Goal: Use online tool/utility: Utilize a website feature to perform a specific function

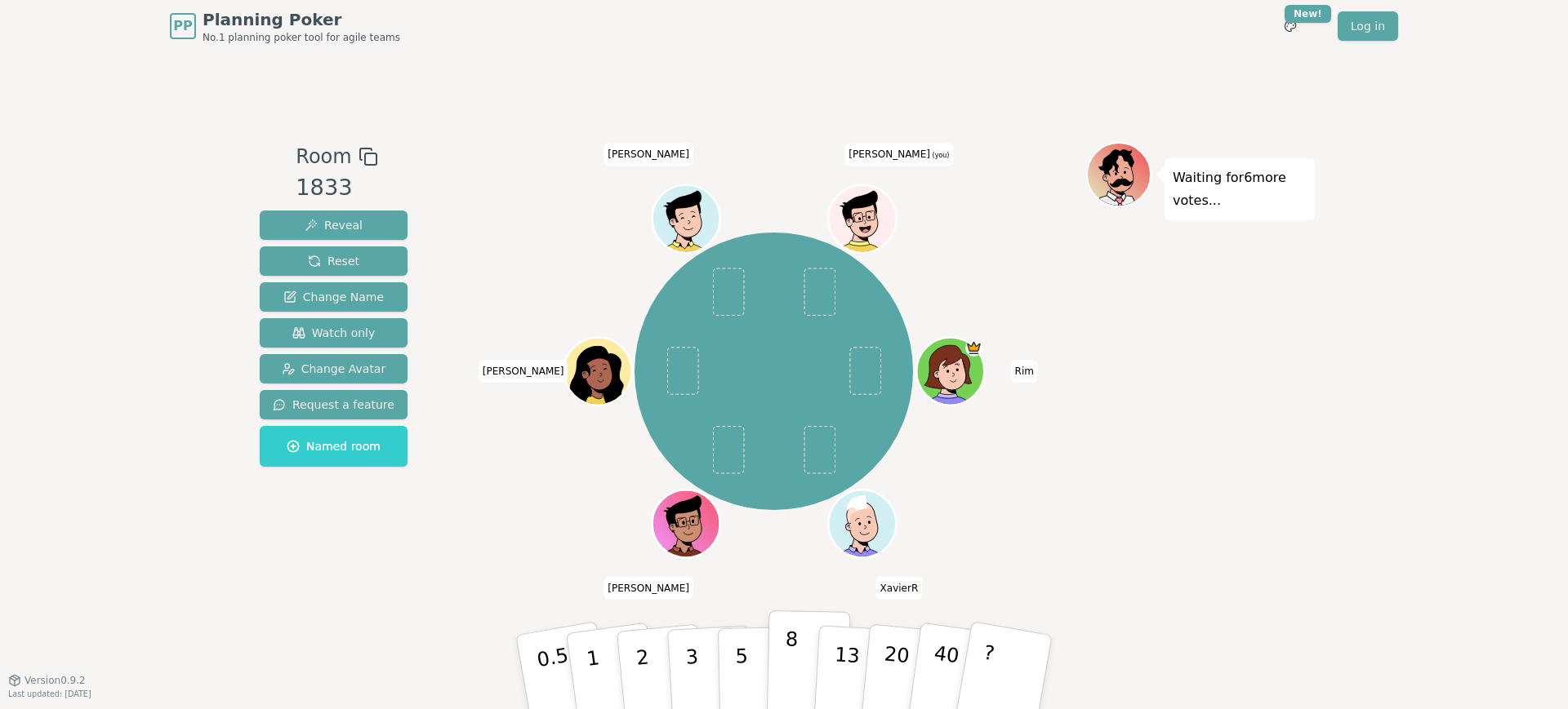
click at [779, 641] on button "8" at bounding box center [809, 672] width 84 height 124
click at [887, 646] on p "8" at bounding box center [889, 670] width 22 height 89
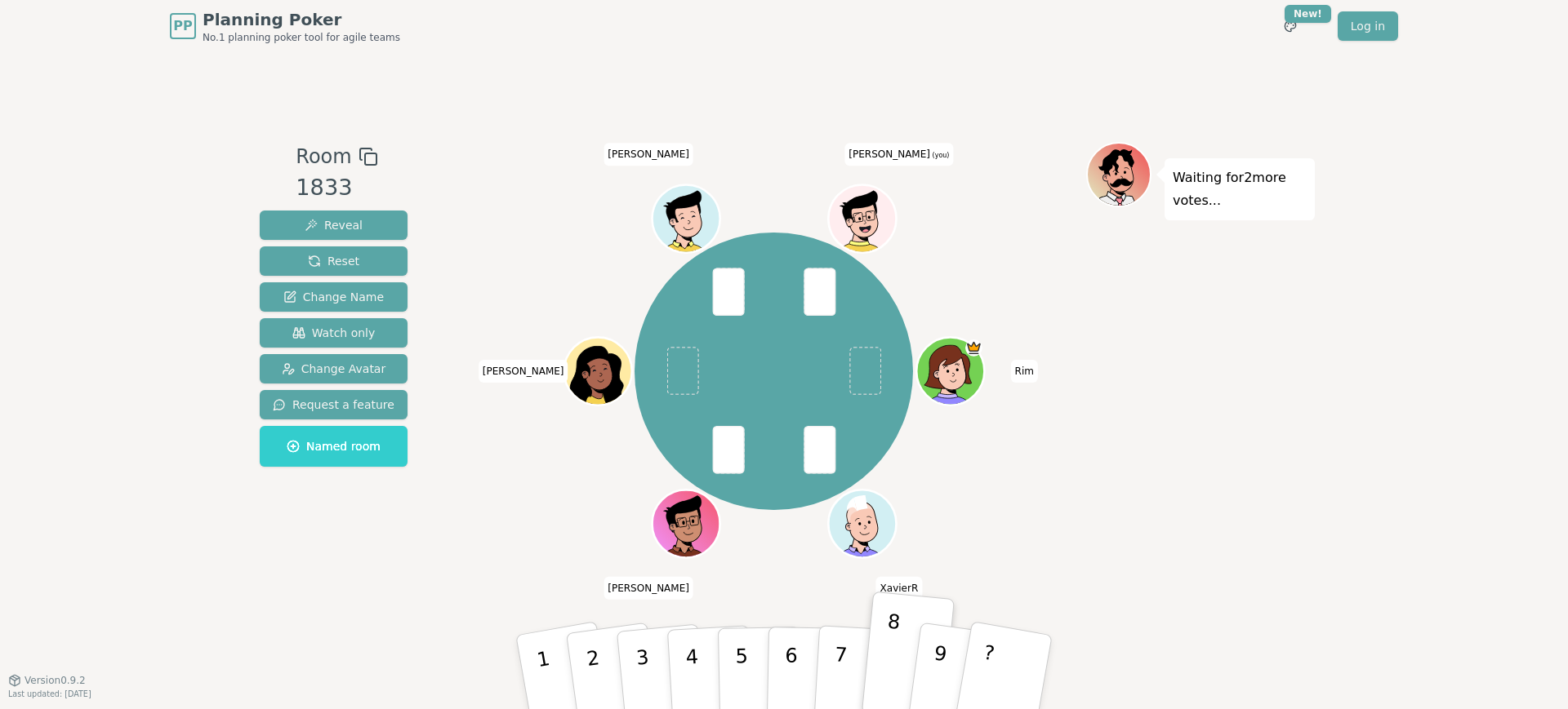
click at [963, 260] on div "Rim XavierR Alexis Marie Paule abdelaziz Majdi (you)" at bounding box center [774, 372] width 625 height 401
click at [888, 650] on p "8" at bounding box center [889, 670] width 22 height 89
click at [1265, 483] on div "Waiting for 2 more votes..." at bounding box center [1200, 366] width 229 height 449
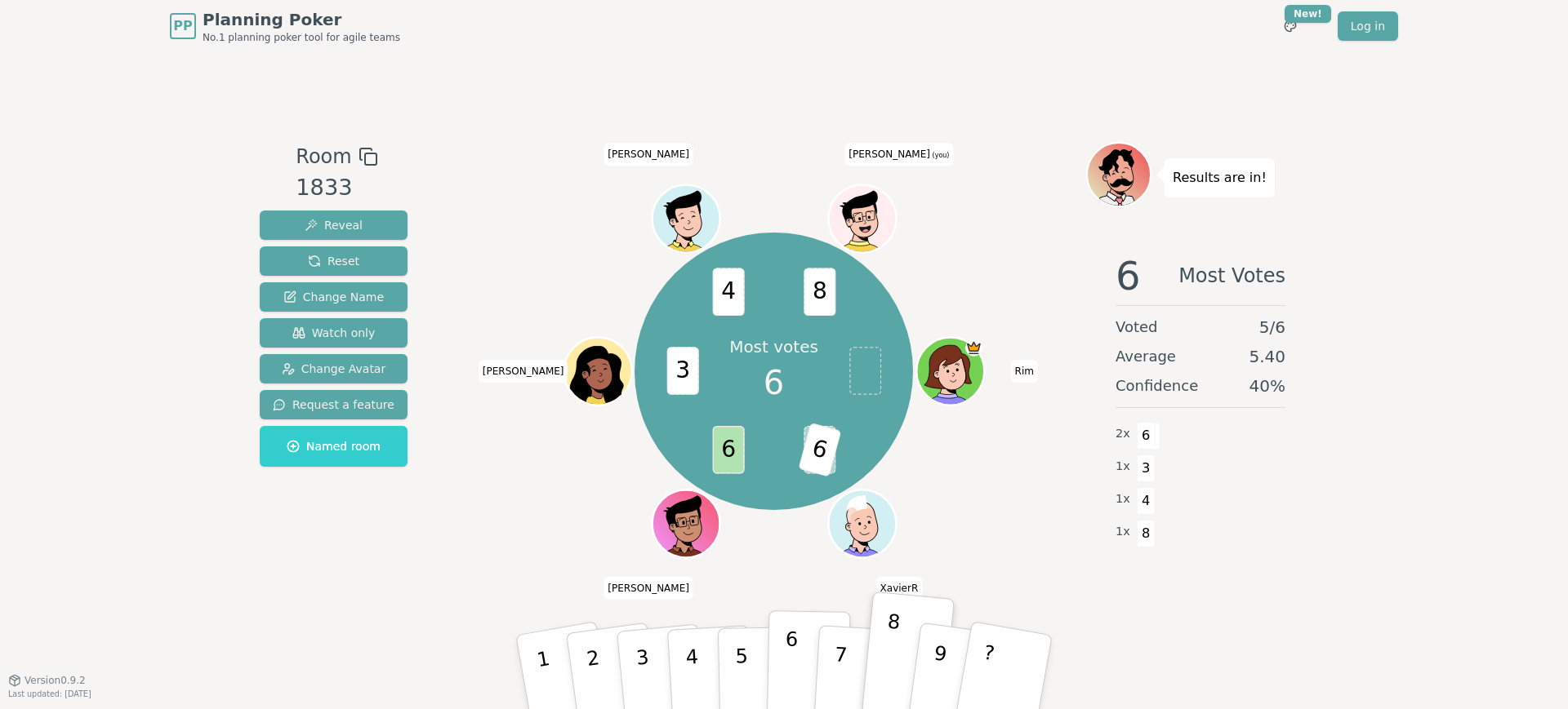
click at [798, 651] on button "6" at bounding box center [809, 672] width 84 height 124
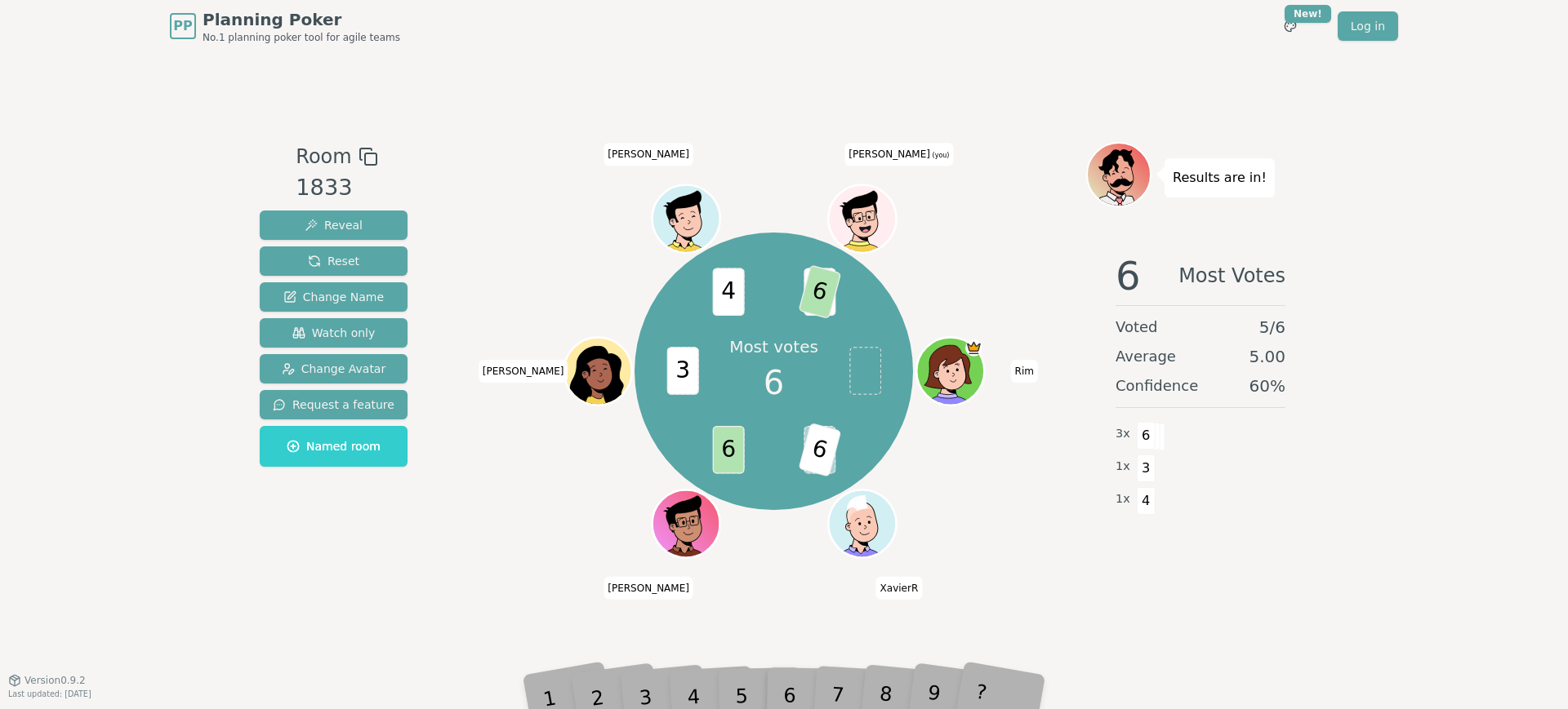
click at [1426, 527] on div "PP Planning Poker No.1 planning poker tool for agile teams Toggle theme New! Lo…" at bounding box center [784, 354] width 1568 height 709
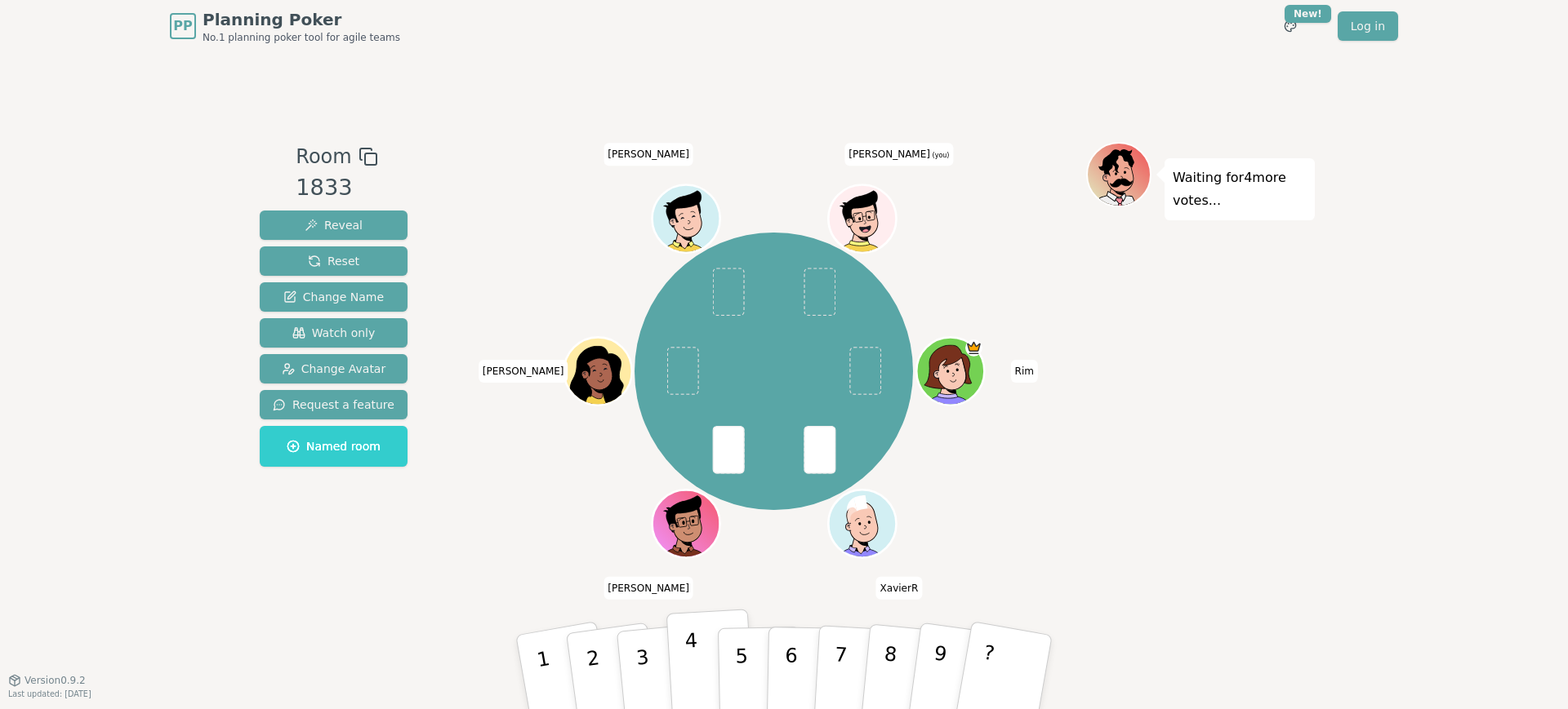
click at [680, 660] on button "4" at bounding box center [710, 673] width 89 height 127
click at [1192, 506] on div "Waiting for 3 more votes..." at bounding box center [1200, 366] width 229 height 449
click at [819, 299] on span at bounding box center [819, 292] width 32 height 48
click at [698, 638] on button "4" at bounding box center [710, 673] width 89 height 127
click at [639, 663] on p "3" at bounding box center [645, 674] width 22 height 89
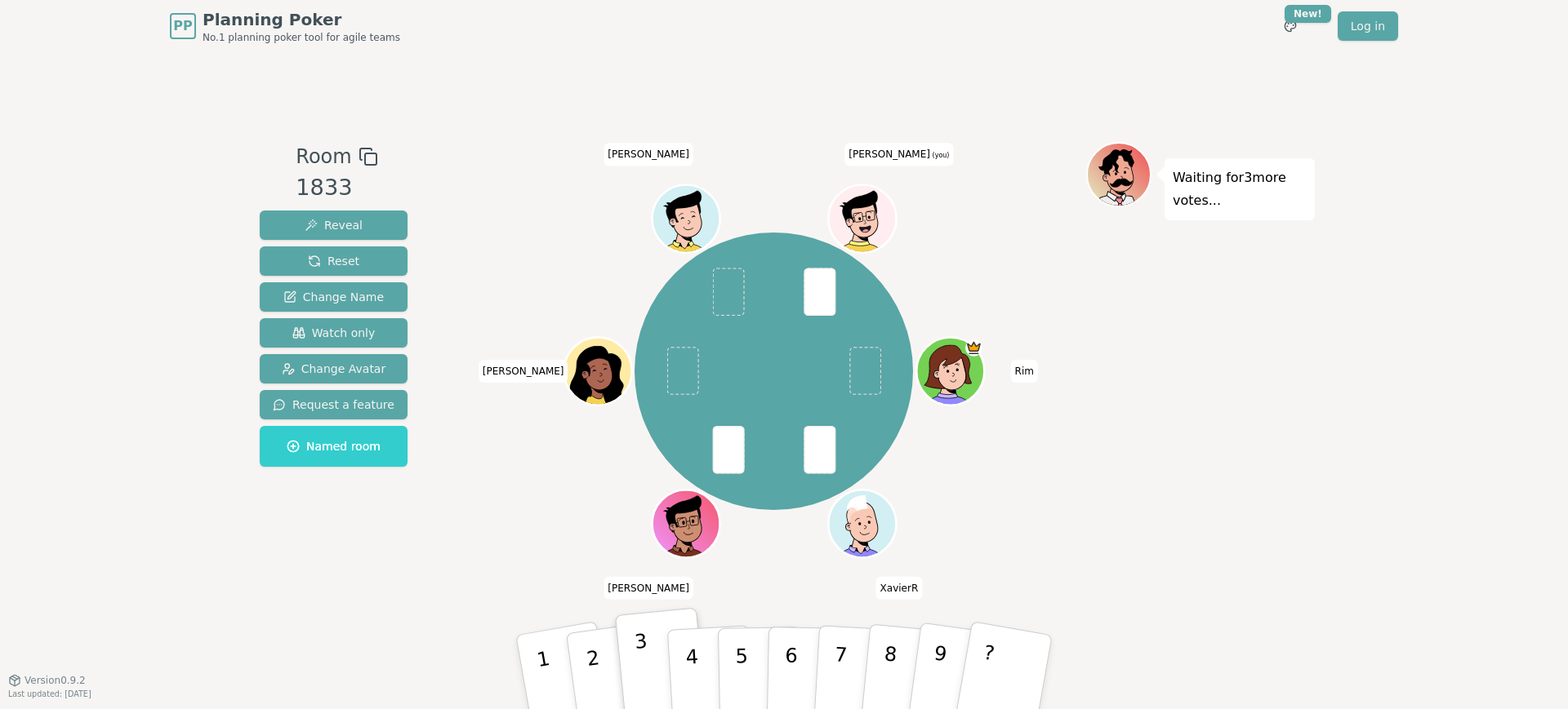
click at [648, 638] on button "3" at bounding box center [661, 673] width 93 height 130
click at [694, 644] on p "4" at bounding box center [694, 674] width 18 height 89
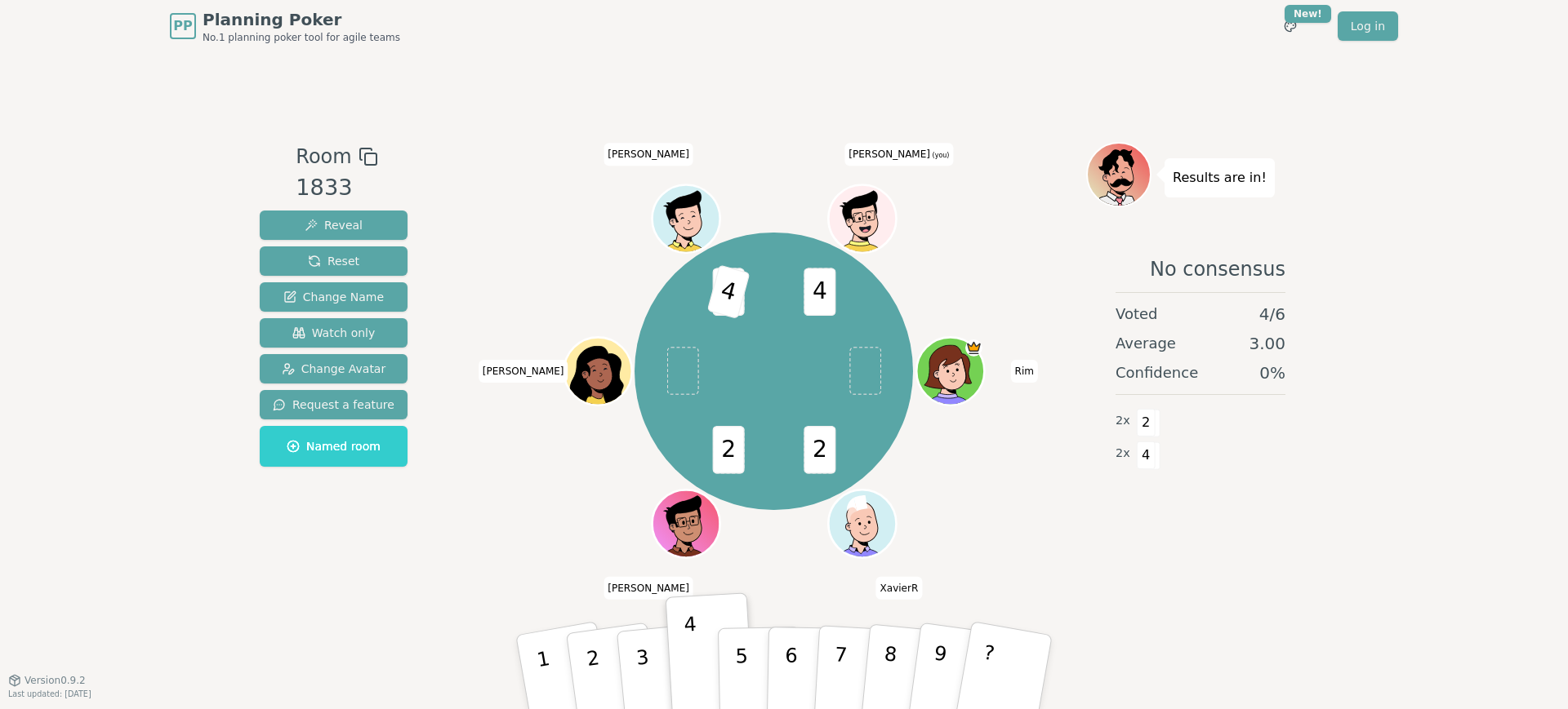
click at [1424, 136] on div "PP Planning Poker No.1 planning poker tool for agile teams Toggle theme New! Lo…" at bounding box center [784, 354] width 1568 height 709
click at [1451, 186] on div "PP Planning Poker No.1 planning poker tool for agile teams Toggle theme New! Lo…" at bounding box center [784, 354] width 1568 height 709
click at [966, 282] on div "2 2 5 4 4 Rim XavierR Alexis Marie Paule abdelaziz Majdi (you)" at bounding box center [774, 372] width 625 height 401
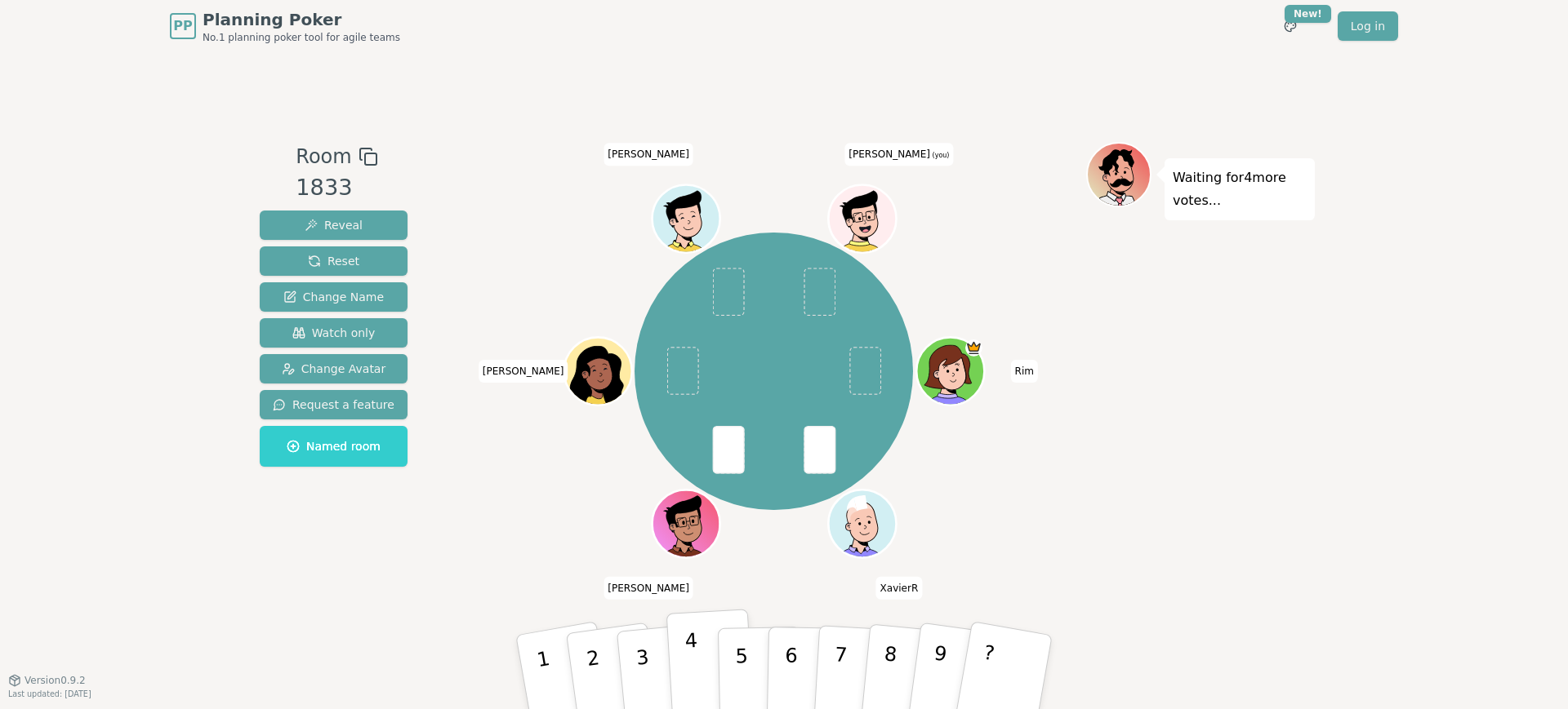
click at [690, 635] on p "4" at bounding box center [694, 674] width 18 height 89
click at [694, 649] on p "4" at bounding box center [694, 674] width 18 height 89
click at [1080, 236] on div "Rim XavierR Alexis Marie Paule abdelaziz Majdi (you)" at bounding box center [774, 372] width 625 height 401
click at [986, 24] on div "PP Planning Poker No.1 planning poker tool for agile teams Toggle theme New! Lo…" at bounding box center [784, 25] width 1228 height 52
click at [1141, 558] on div "Waiting for 6 more votes..." at bounding box center [1200, 366] width 229 height 449
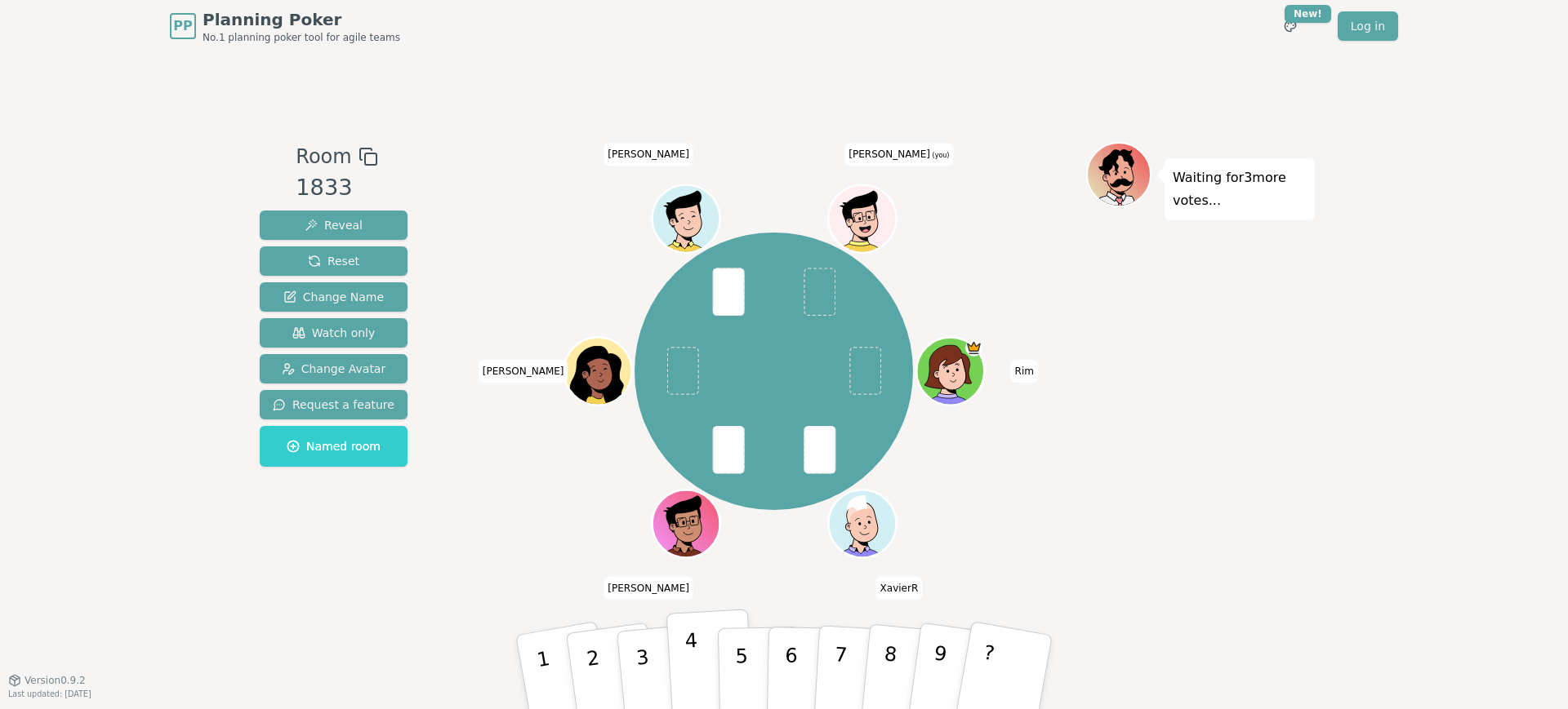
click at [697, 657] on button "4" at bounding box center [710, 673] width 89 height 127
click at [1117, 435] on div "Waiting for 2 more votes..." at bounding box center [1200, 366] width 229 height 449
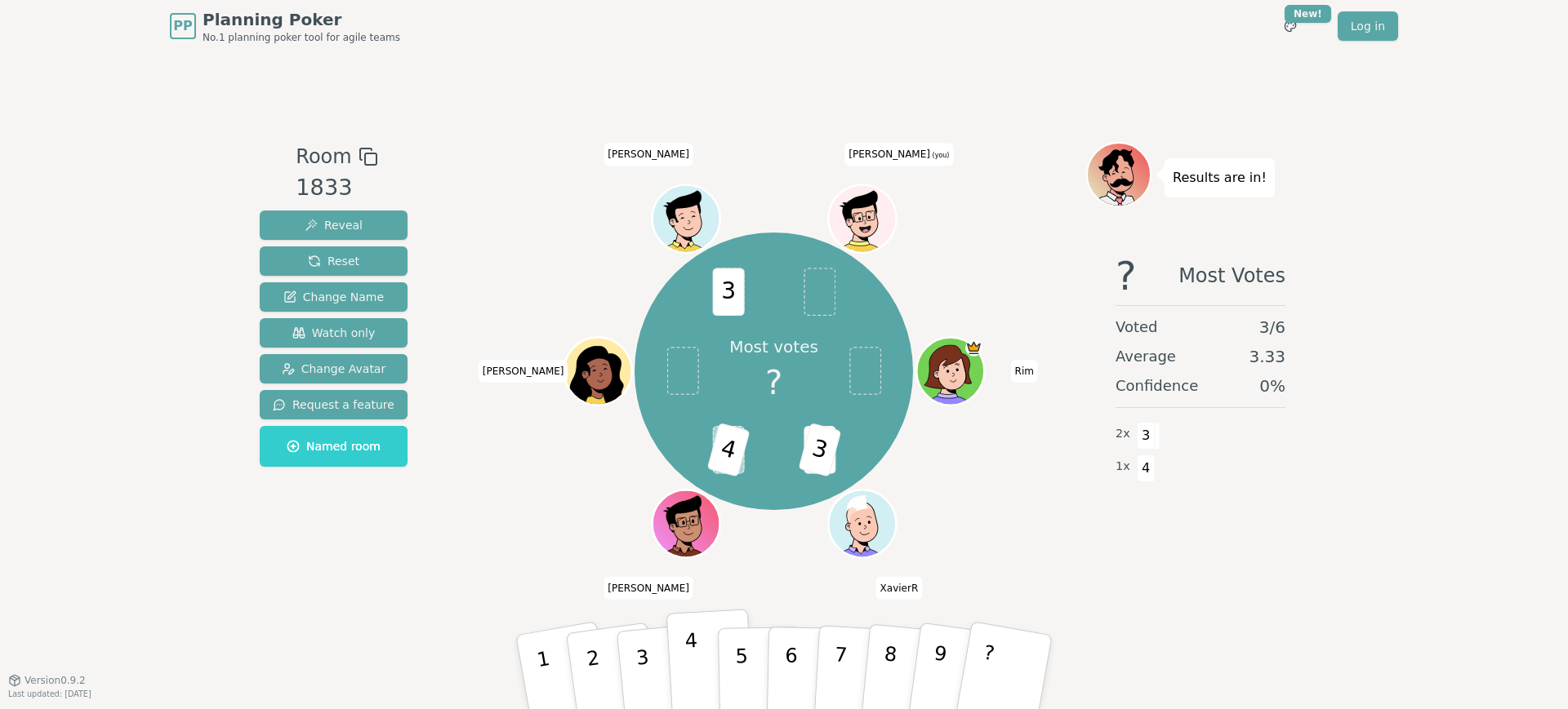
click at [693, 657] on p "4" at bounding box center [694, 674] width 18 height 89
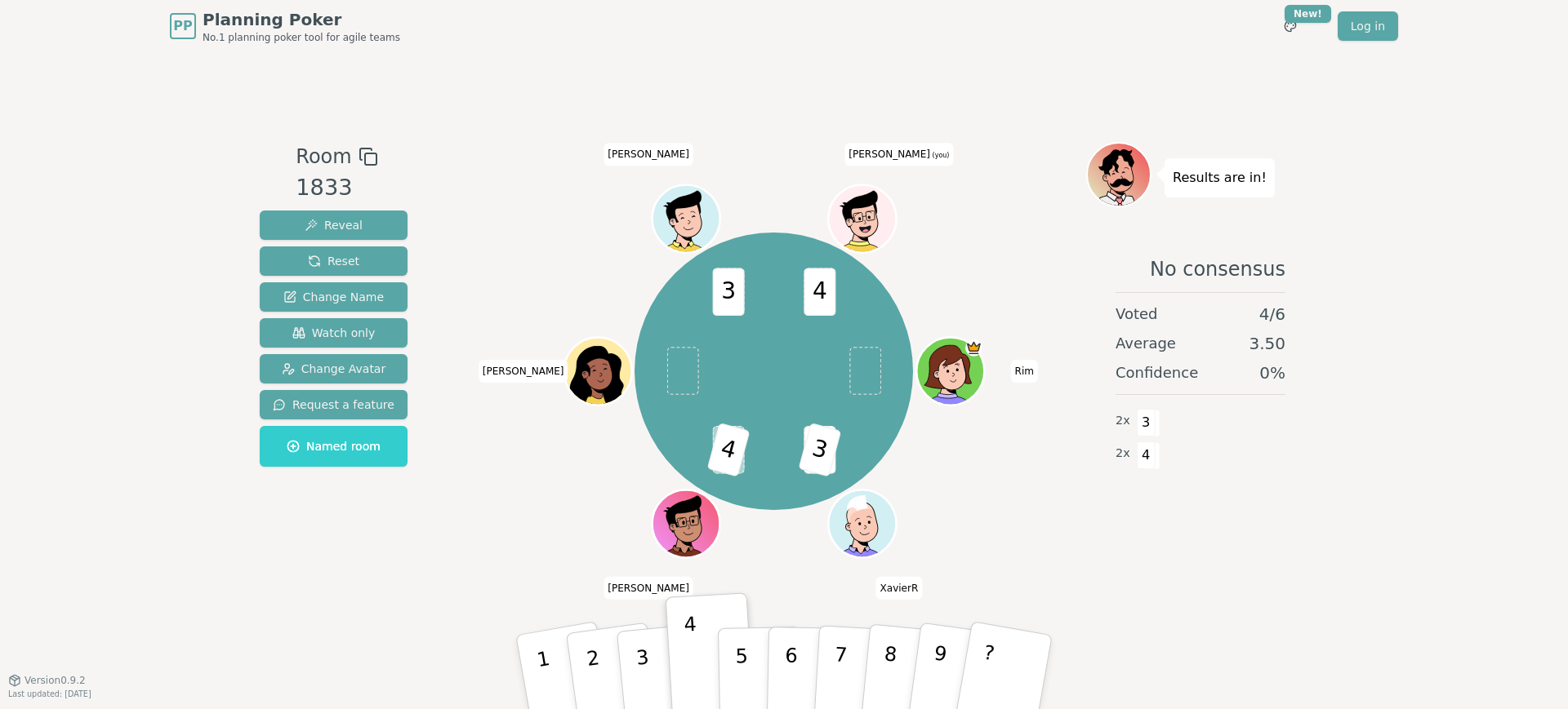
click at [1098, 529] on div "No consensus Voted 4 / 6 Average 3.50 Confidence 0 % 2 x 3 2 x 4" at bounding box center [1200, 403] width 229 height 327
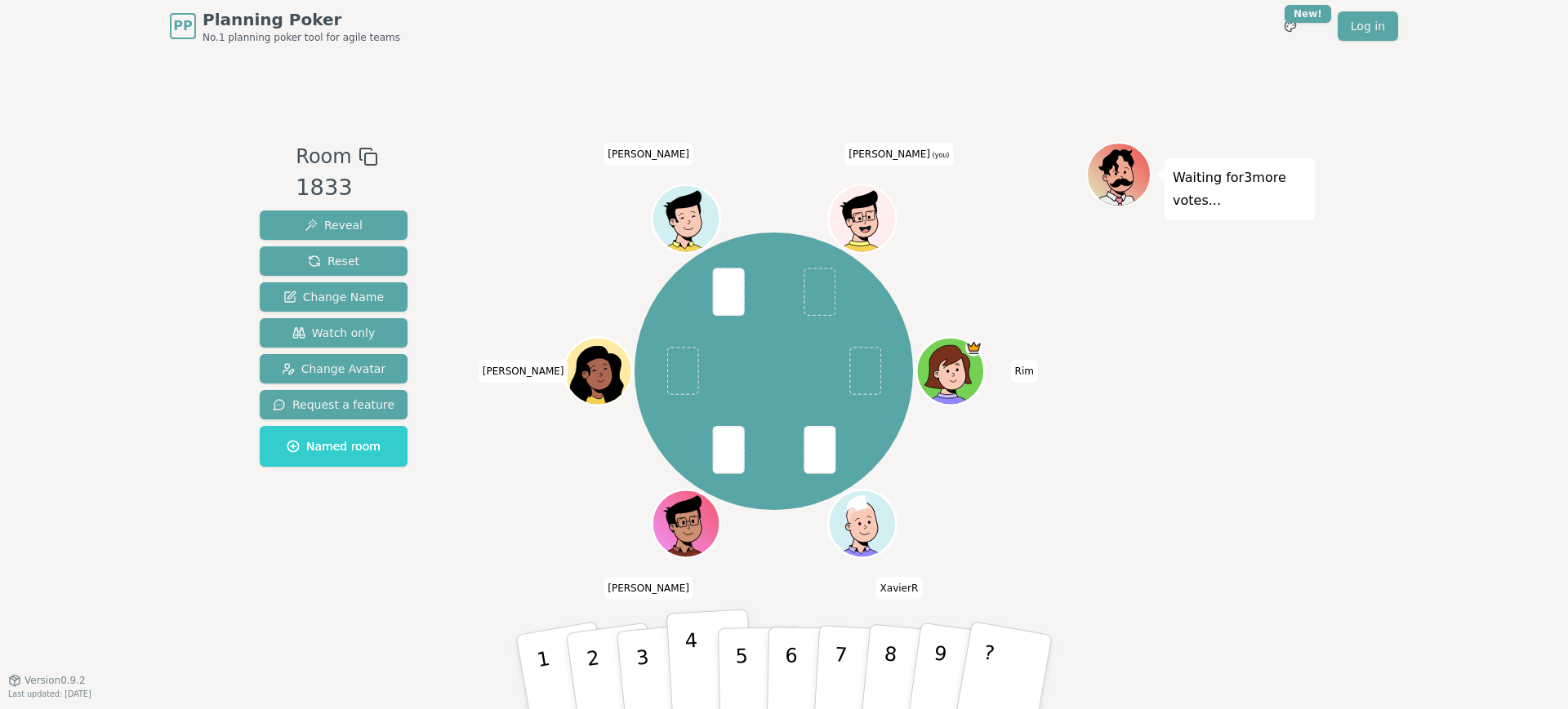
click at [708, 659] on button "4" at bounding box center [710, 673] width 89 height 127
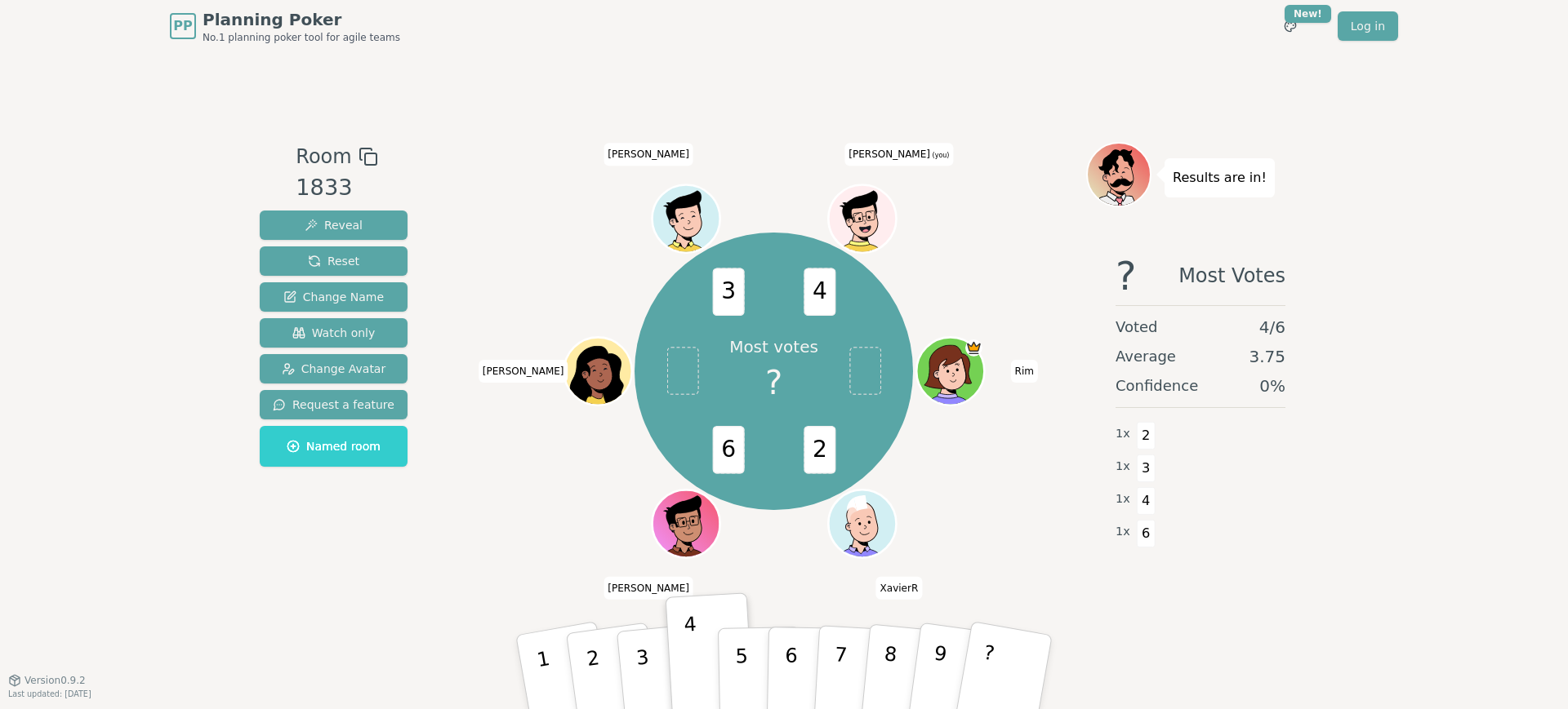
click at [1014, 259] on div "Most votes ? 2 6 3 4 Rim XavierR [PERSON_NAME] [PERSON_NAME] [PERSON_NAME] (you)" at bounding box center [774, 372] width 625 height 401
click at [982, 483] on div "Most votes ? 2 6 3 4 Rim XavierR [PERSON_NAME] [PERSON_NAME] [PERSON_NAME] (you)" at bounding box center [774, 372] width 625 height 401
click at [1357, 573] on div "PP Planning Poker No.1 planning poker tool for agile teams Toggle theme New! Lo…" at bounding box center [784, 354] width 1568 height 709
click at [690, 654] on p "4" at bounding box center [694, 674] width 18 height 89
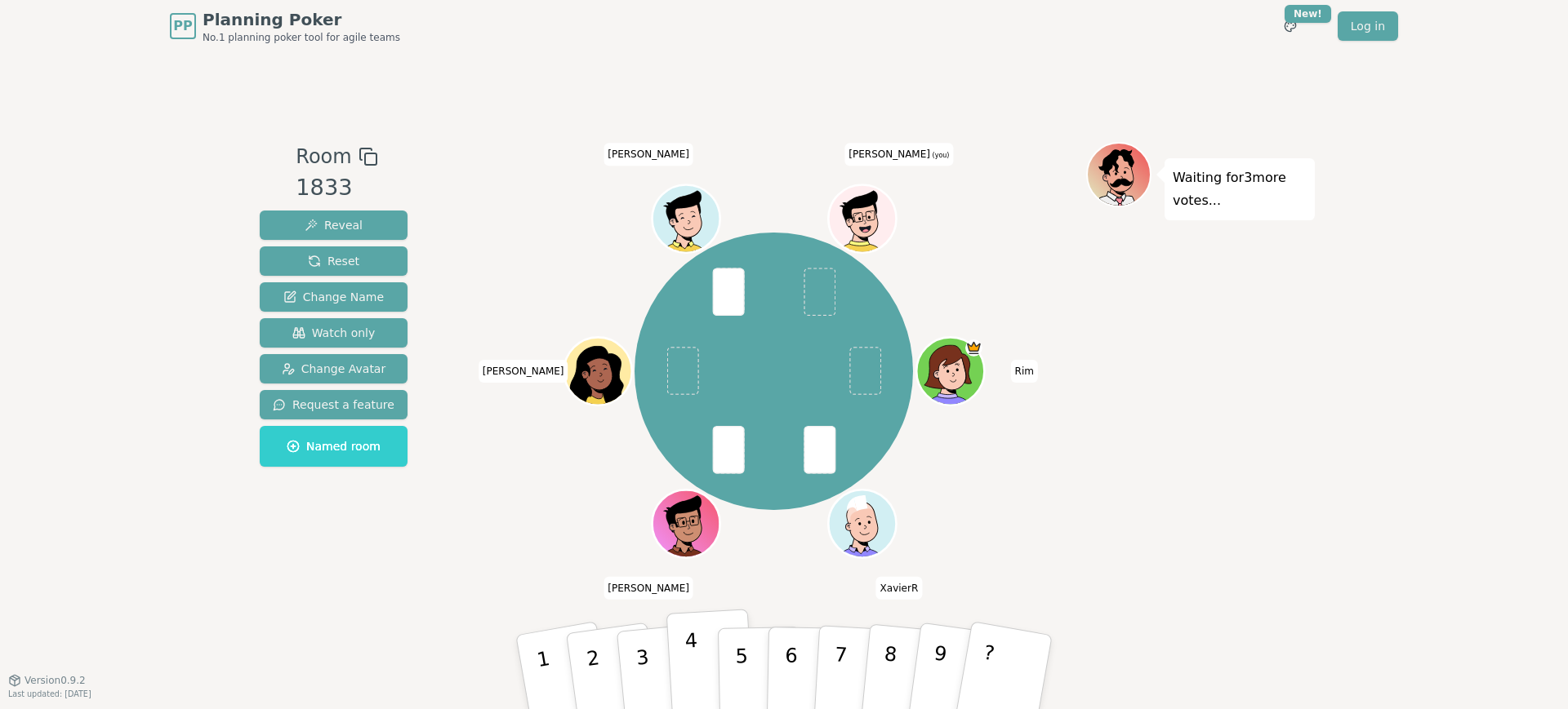
click at [691, 637] on p "4" at bounding box center [694, 674] width 18 height 89
click at [784, 653] on button "6" at bounding box center [809, 672] width 84 height 124
click at [1179, 435] on div "Waiting for 2 more votes..." at bounding box center [1200, 366] width 229 height 449
